Goal: Task Accomplishment & Management: Manage account settings

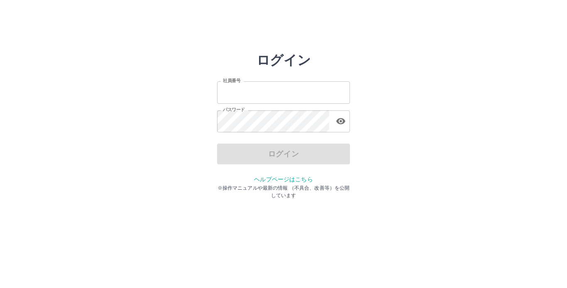
type input "*******"
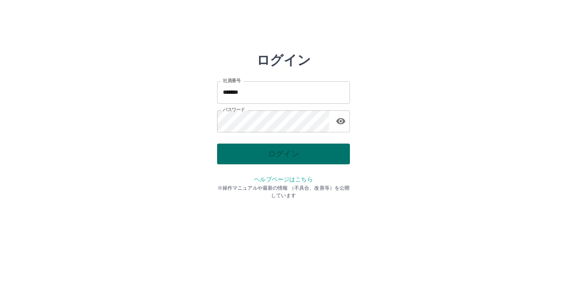
drag, startPoint x: 0, startPoint y: 0, endPoint x: 276, endPoint y: 150, distance: 314.5
click at [276, 150] on div "ログイン" at bounding box center [283, 154] width 133 height 21
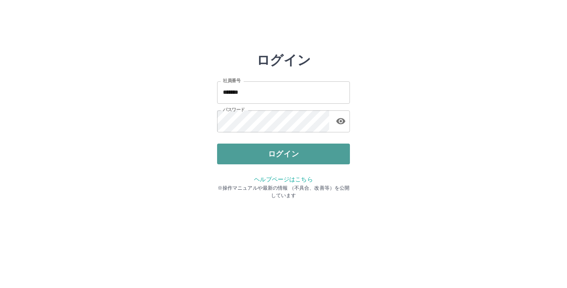
click at [273, 155] on button "ログイン" at bounding box center [283, 154] width 133 height 21
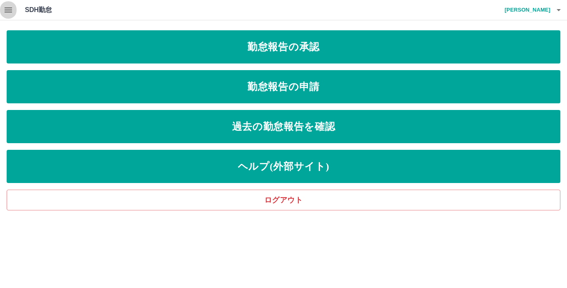
click at [5, 10] on icon "button" at bounding box center [8, 9] width 7 height 5
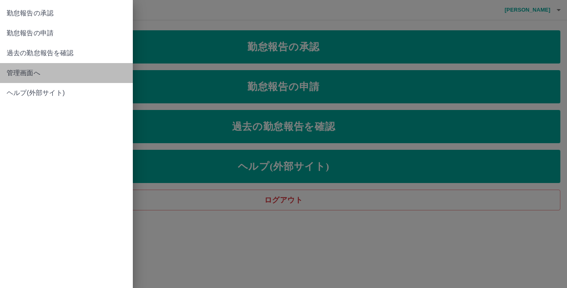
click at [12, 70] on span "管理画面へ" at bounding box center [66, 73] width 119 height 10
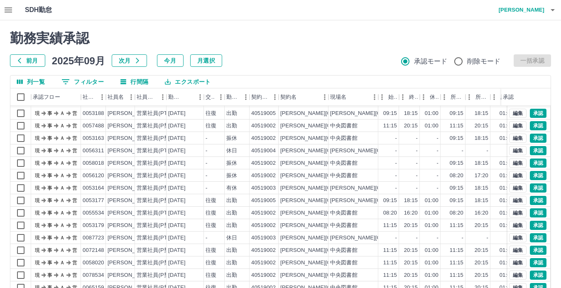
scroll to position [63, 0]
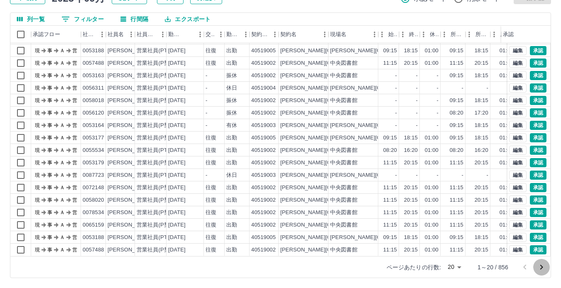
click at [539, 264] on icon "次のページへ" at bounding box center [541, 267] width 10 height 10
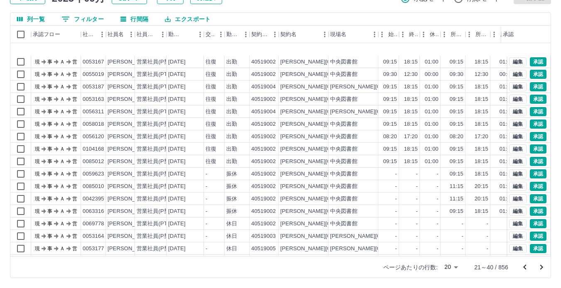
scroll to position [42, 0]
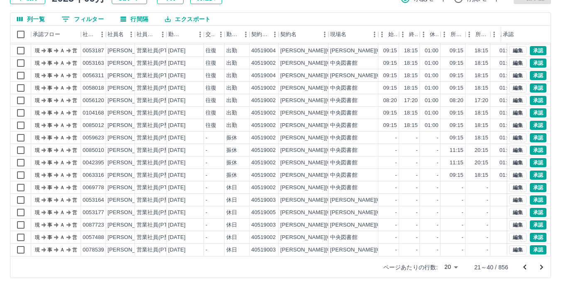
click at [539, 267] on icon "次のページへ" at bounding box center [541, 267] width 10 height 10
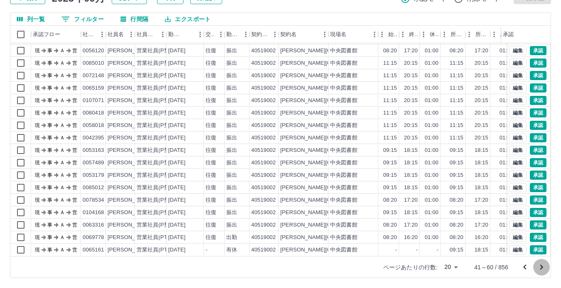
click at [543, 270] on icon "次のページへ" at bounding box center [541, 267] width 10 height 10
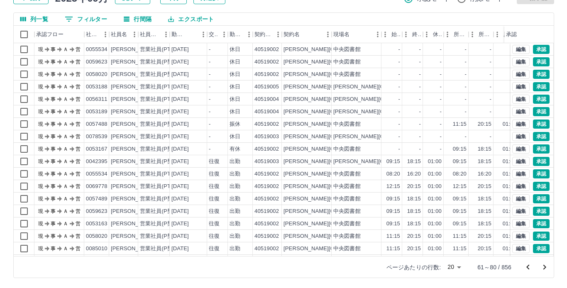
scroll to position [0, 0]
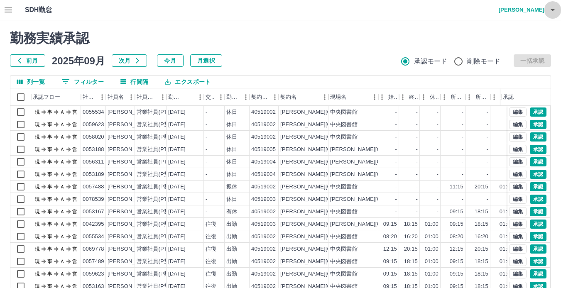
click at [552, 10] on icon "button" at bounding box center [552, 10] width 4 height 2
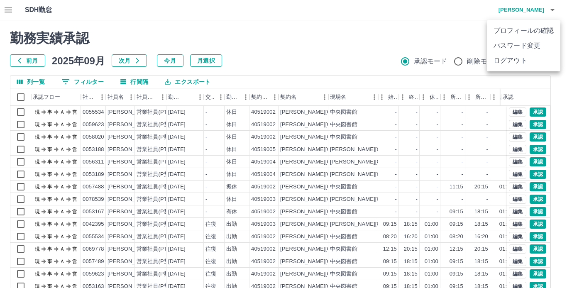
click at [516, 63] on li "ログアウト" at bounding box center [523, 60] width 73 height 15
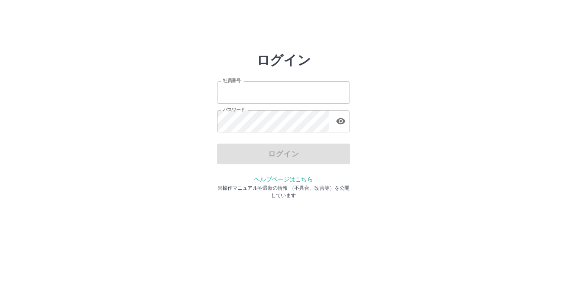
type input "*******"
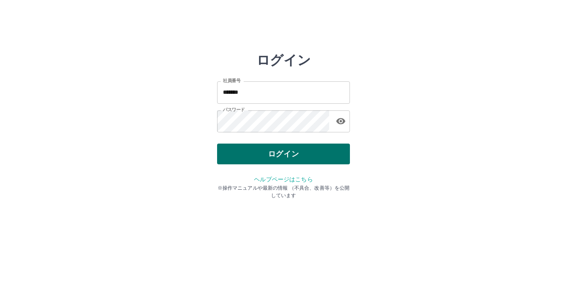
click at [297, 162] on div "ログイン" at bounding box center [283, 154] width 133 height 21
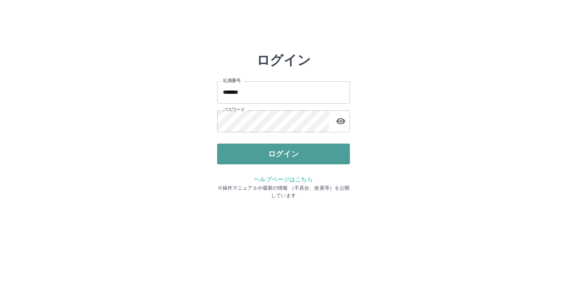
click at [297, 162] on button "ログイン" at bounding box center [283, 154] width 133 height 21
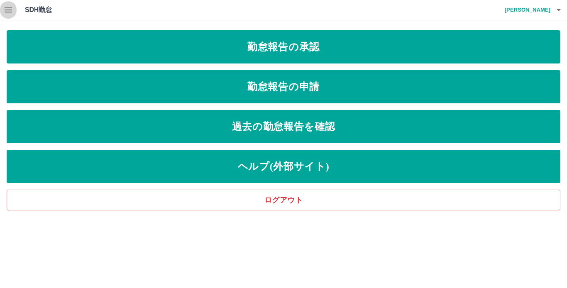
click at [8, 10] on icon "button" at bounding box center [8, 9] width 7 height 5
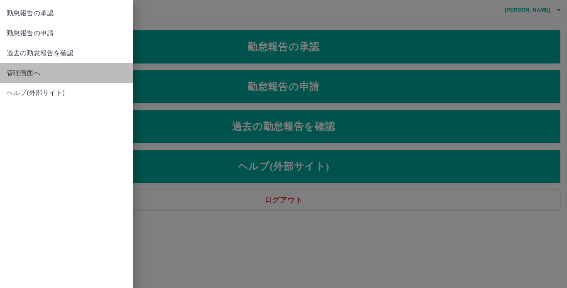
click at [22, 73] on span "管理画面へ" at bounding box center [66, 73] width 119 height 10
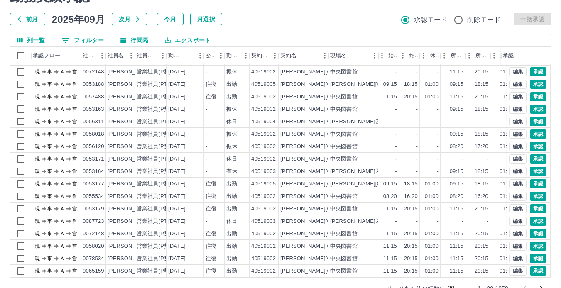
scroll to position [63, 0]
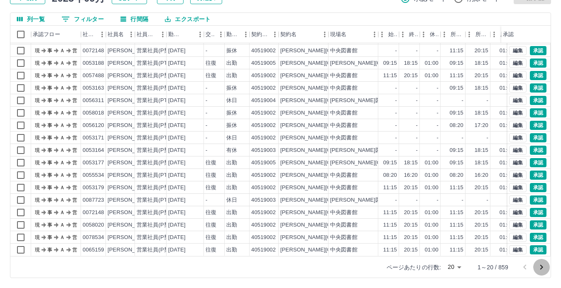
click at [540, 265] on icon "次のページへ" at bounding box center [541, 267] width 3 height 5
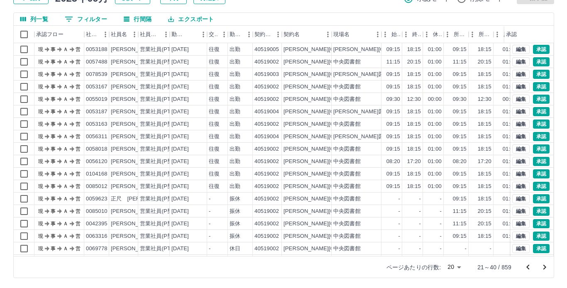
scroll to position [0, 0]
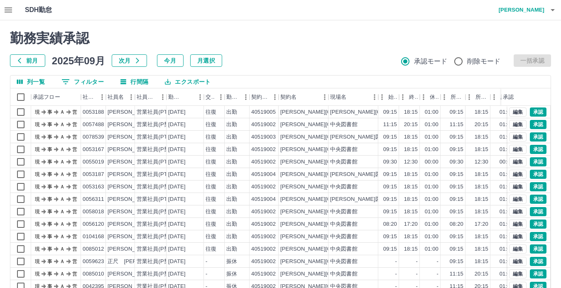
click at [552, 10] on icon "button" at bounding box center [552, 10] width 4 height 2
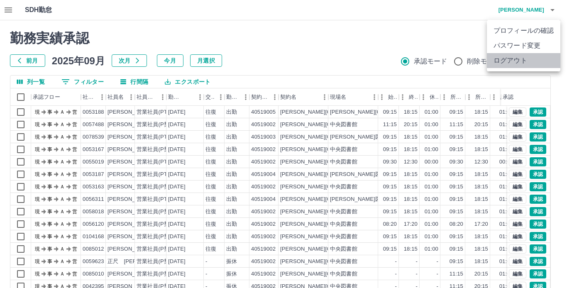
click at [511, 58] on li "ログアウト" at bounding box center [523, 60] width 73 height 15
